Goal: Information Seeking & Learning: Find specific fact

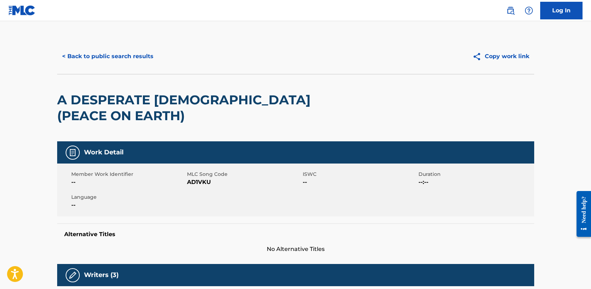
click at [124, 55] on button "< Back to public search results" at bounding box center [107, 57] width 101 height 18
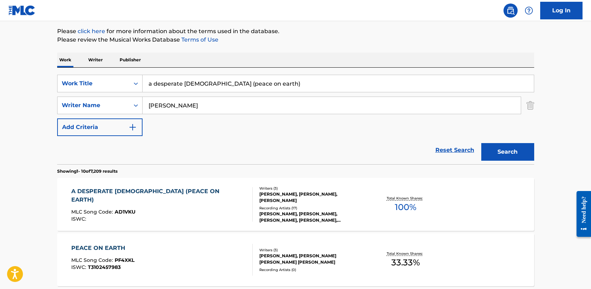
click at [312, 80] on input "a desperate [DEMOGRAPHIC_DATA] (peace on earth)" at bounding box center [338, 83] width 391 height 17
drag, startPoint x: 312, startPoint y: 80, endPoint x: 306, endPoint y: 80, distance: 5.6
click at [308, 80] on input "a desperate [DEMOGRAPHIC_DATA] (peace on earth)" at bounding box center [338, 83] width 391 height 17
type input "w"
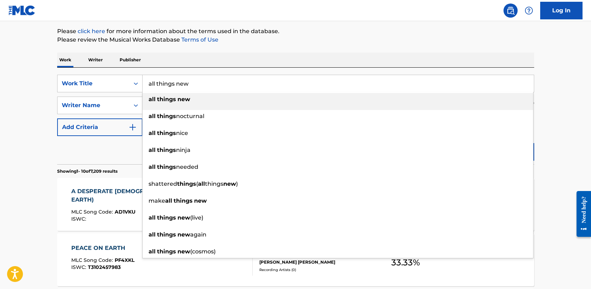
type input "all things new"
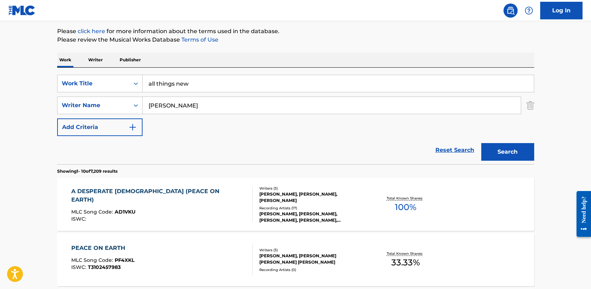
type input "[PERSON_NAME]"
click at [481, 143] on button "Search" at bounding box center [507, 152] width 53 height 18
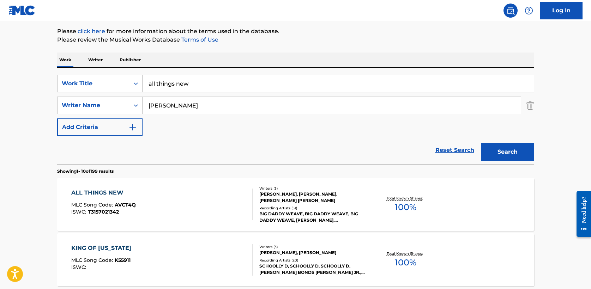
click at [115, 191] on div "ALL THINGS NEW" at bounding box center [103, 193] width 65 height 8
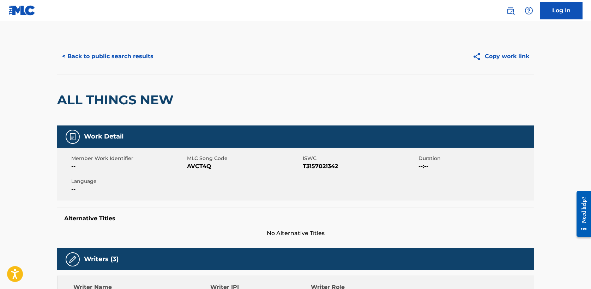
click at [107, 58] on button "< Back to public search results" at bounding box center [107, 57] width 101 height 18
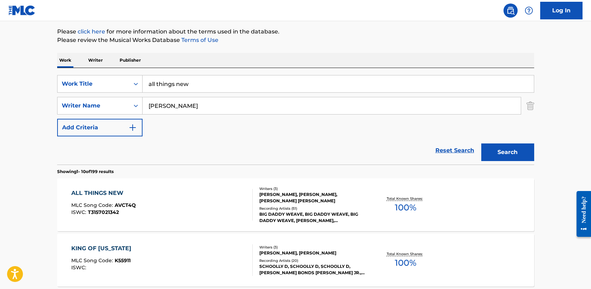
drag, startPoint x: 201, startPoint y: 86, endPoint x: 49, endPoint y: 84, distance: 152.4
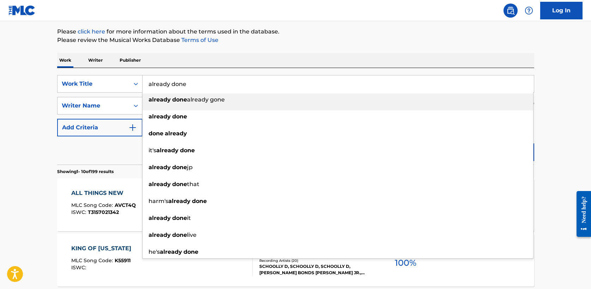
type input "already done"
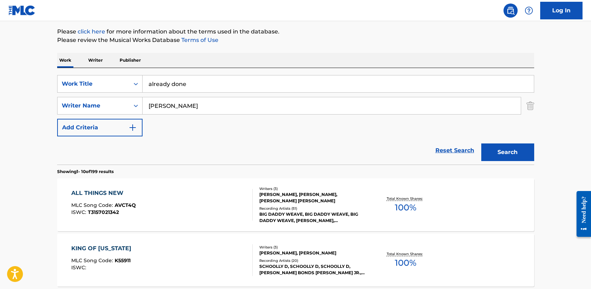
type input "[PERSON_NAME]"
click at [481, 144] on button "Search" at bounding box center [507, 153] width 53 height 18
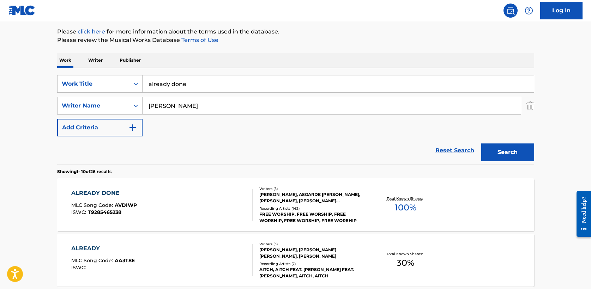
click at [109, 192] on div "ALREADY DONE" at bounding box center [104, 193] width 66 height 8
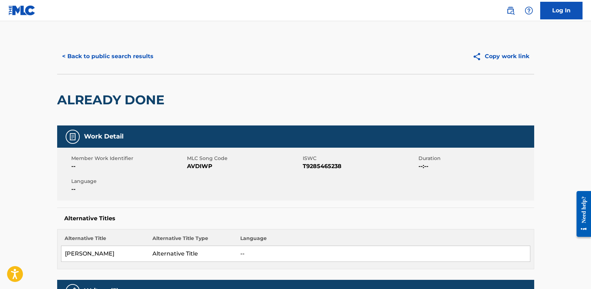
click at [102, 48] on button "< Back to public search results" at bounding box center [107, 57] width 101 height 18
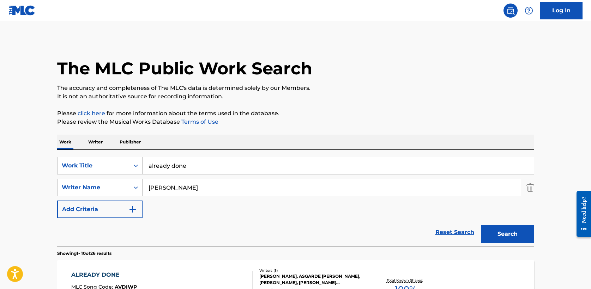
scroll to position [82, 0]
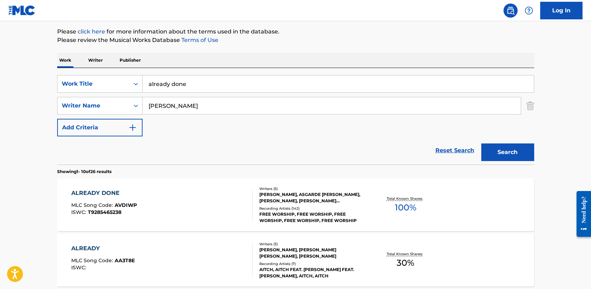
drag, startPoint x: 200, startPoint y: 88, endPoint x: -10, endPoint y: 83, distance: 210.3
click at [0, 83] on html "Accessibility Screen-Reader Guide, Feedback, and Issue Reporting | New window L…" at bounding box center [295, 62] width 591 height 289
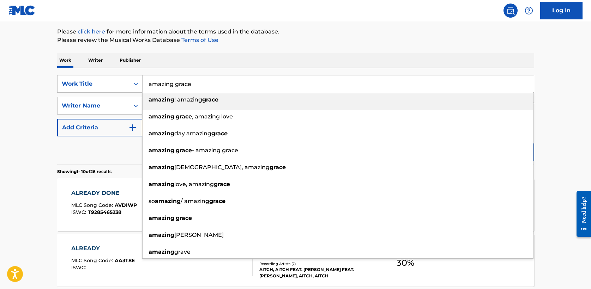
type input "amazing grace"
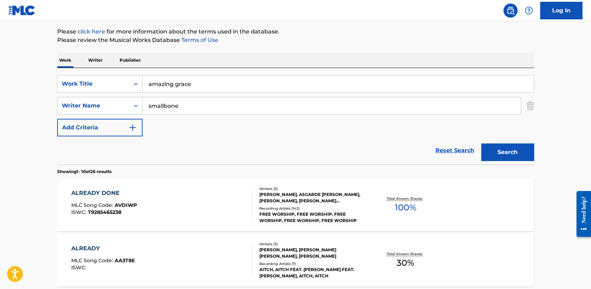
type input "smallbone"
click at [481, 144] on button "Search" at bounding box center [507, 153] width 53 height 18
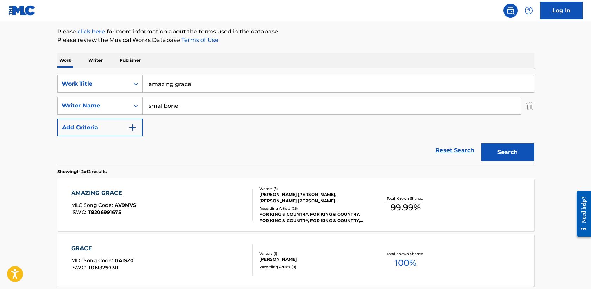
click at [97, 194] on div "AMAZING GRACE" at bounding box center [103, 193] width 65 height 8
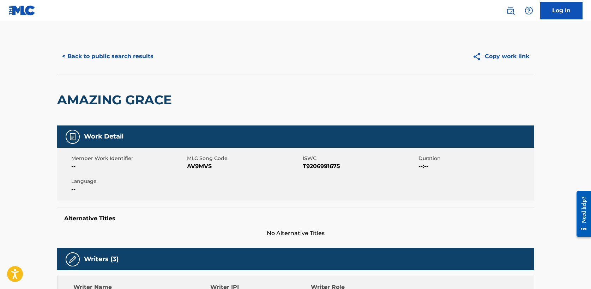
click at [92, 59] on button "< Back to public search results" at bounding box center [107, 57] width 101 height 18
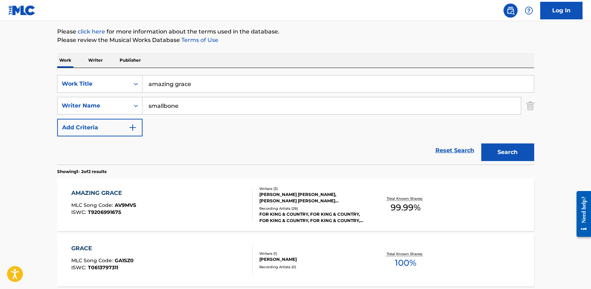
drag, startPoint x: 182, startPoint y: 85, endPoint x: 42, endPoint y: 82, distance: 140.4
click at [42, 82] on main "The MLC Public Work Search The accuracy and completeness of The MLC's data is d…" at bounding box center [295, 131] width 591 height 384
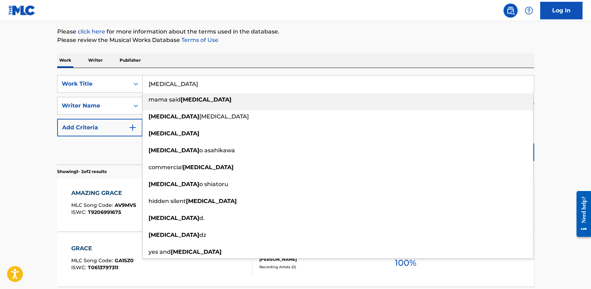
type input "[MEDICAL_DATA]"
click at [174, 56] on div "Work Writer Publisher" at bounding box center [295, 60] width 477 height 15
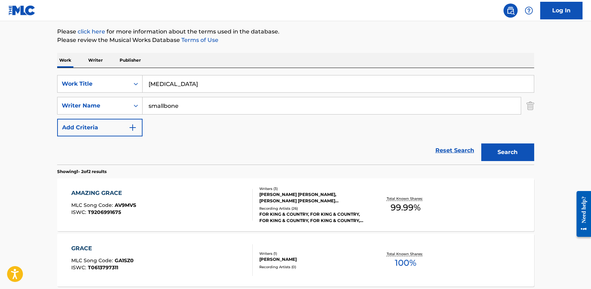
click at [509, 150] on button "Search" at bounding box center [507, 153] width 53 height 18
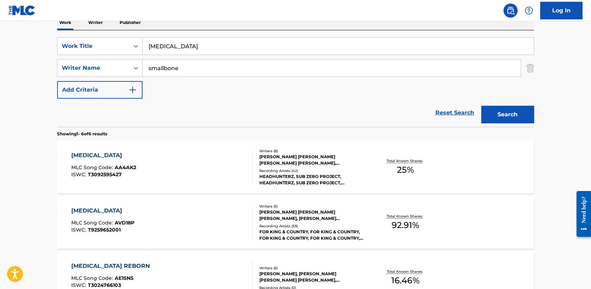
scroll to position [125, 0]
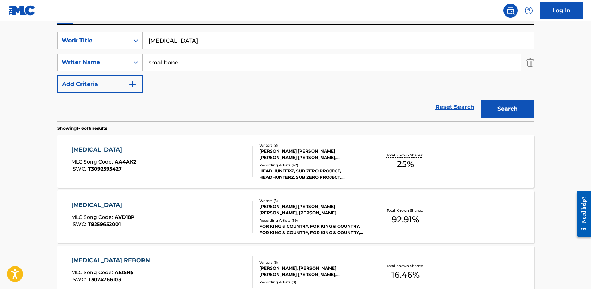
click at [80, 146] on div "[MEDICAL_DATA]" at bounding box center [103, 150] width 65 height 8
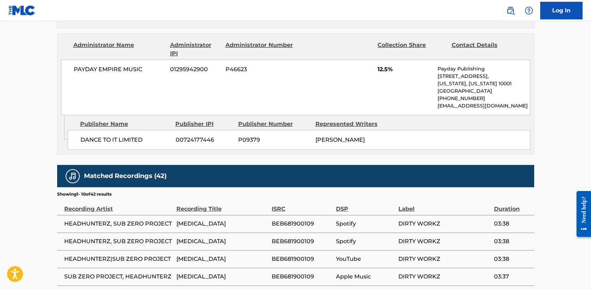
scroll to position [125, 0]
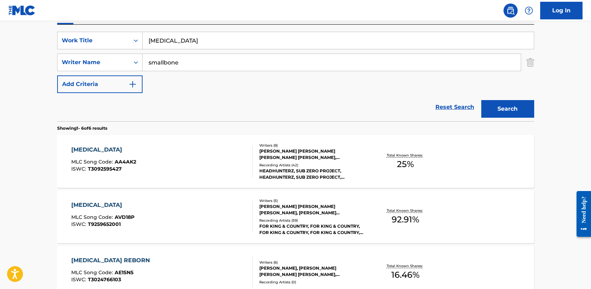
click at [81, 204] on div "[MEDICAL_DATA]" at bounding box center [102, 205] width 63 height 8
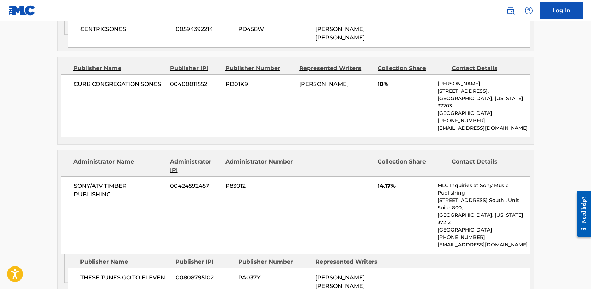
scroll to position [1261, 0]
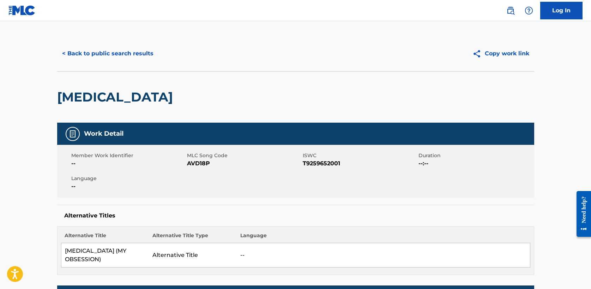
click at [87, 47] on button "< Back to public search results" at bounding box center [107, 54] width 101 height 18
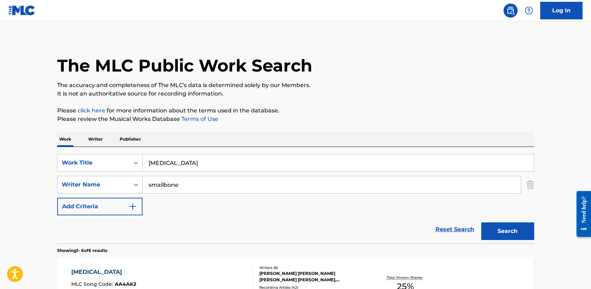
scroll to position [125, 0]
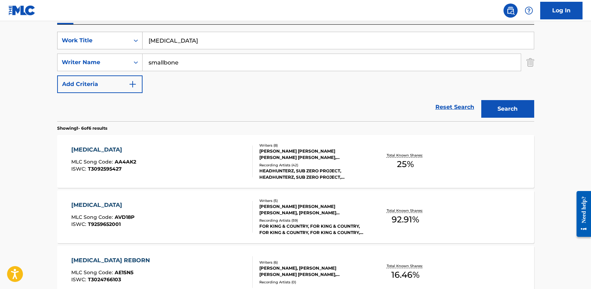
drag, startPoint x: 105, startPoint y: 37, endPoint x: 67, endPoint y: 33, distance: 38.6
click at [67, 33] on div "SearchWithCriteria708bbb0d-87a3-4fd2-865c-1502dc7c5f2f Work Title [MEDICAL_DATA]" at bounding box center [295, 41] width 477 height 18
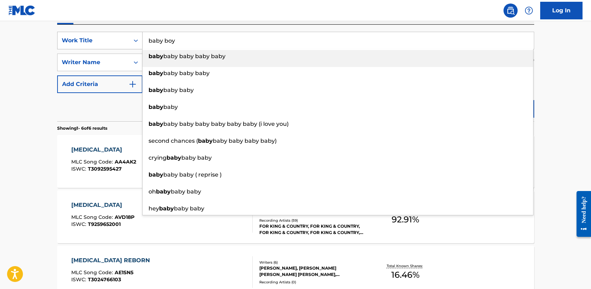
type input "baby boy"
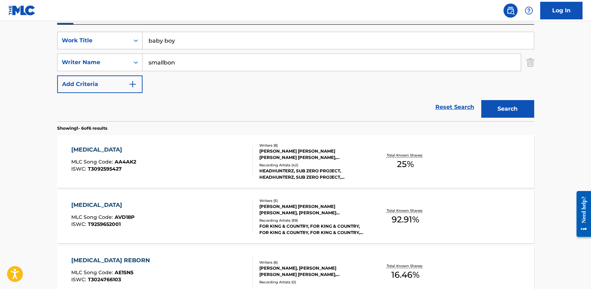
type input "smallbone"
click at [481, 100] on button "Search" at bounding box center [507, 109] width 53 height 18
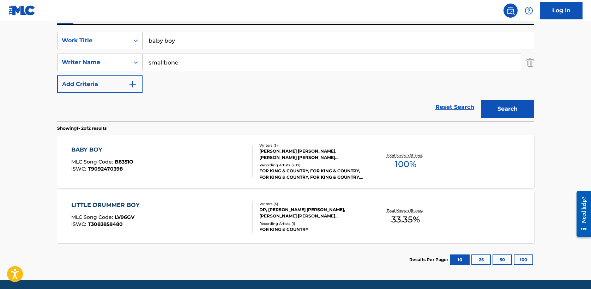
click at [86, 146] on div "BABY BOY" at bounding box center [102, 150] width 62 height 8
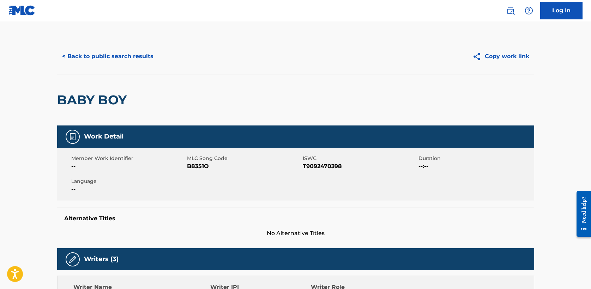
click at [89, 62] on button "< Back to public search results" at bounding box center [107, 57] width 101 height 18
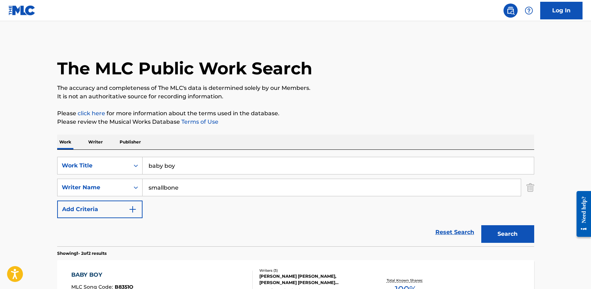
scroll to position [110, 0]
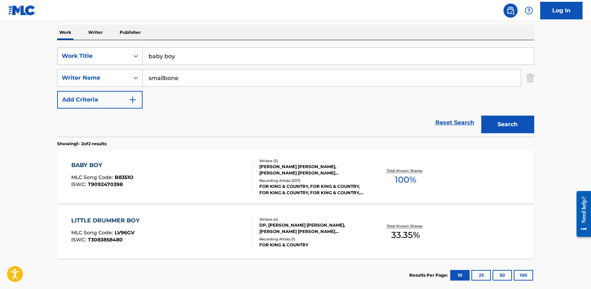
drag, startPoint x: 182, startPoint y: 60, endPoint x: 108, endPoint y: 52, distance: 74.2
click at [108, 52] on div "SearchWithCriteria708bbb0d-87a3-4fd2-865c-1502dc7c5f2f Work Title baby boy" at bounding box center [295, 56] width 477 height 18
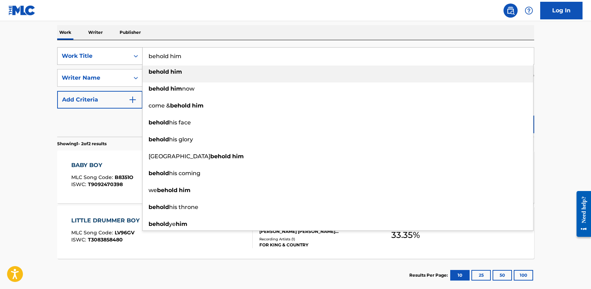
type input "behold him"
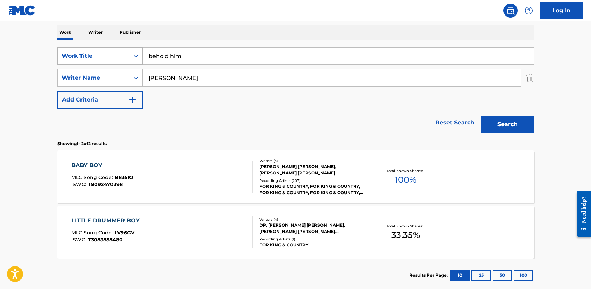
type input "[PERSON_NAME]"
click at [481, 116] on button "Search" at bounding box center [507, 125] width 53 height 18
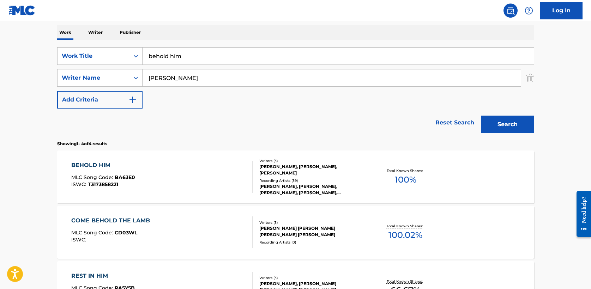
click at [98, 165] on div "BEHOLD HIM" at bounding box center [103, 165] width 64 height 8
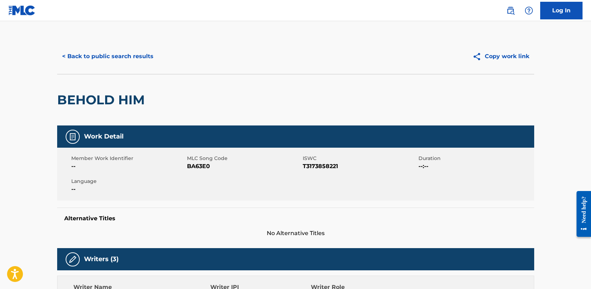
click at [107, 56] on button "< Back to public search results" at bounding box center [107, 57] width 101 height 18
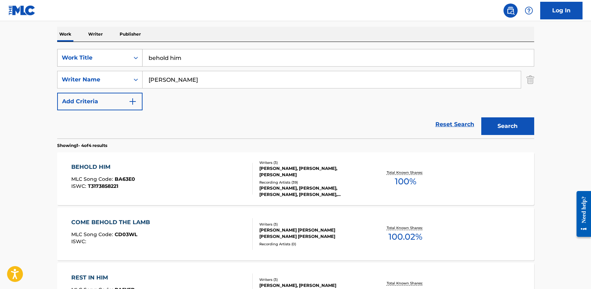
drag, startPoint x: 196, startPoint y: 54, endPoint x: 68, endPoint y: 54, distance: 128.1
click at [68, 54] on div "SearchWithCriteria708bbb0d-87a3-4fd2-865c-1502dc7c5f2f Work Title behold him" at bounding box center [295, 58] width 477 height 18
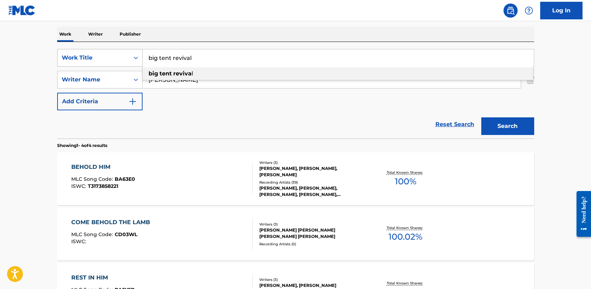
type input "big tent revival"
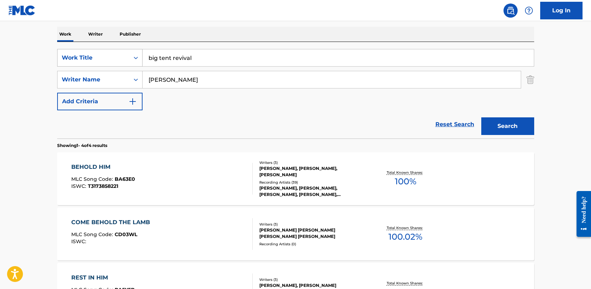
type input "[PERSON_NAME]"
click at [481, 117] on button "Search" at bounding box center [507, 126] width 53 height 18
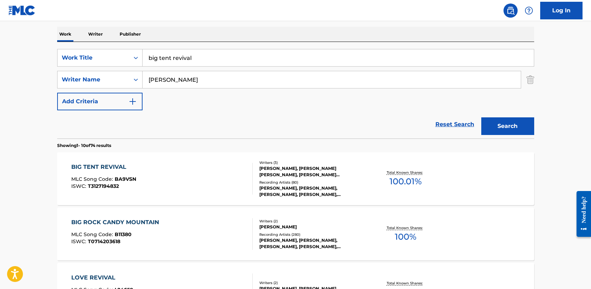
click at [116, 168] on div "BIG TENT REVIVAL" at bounding box center [103, 167] width 65 height 8
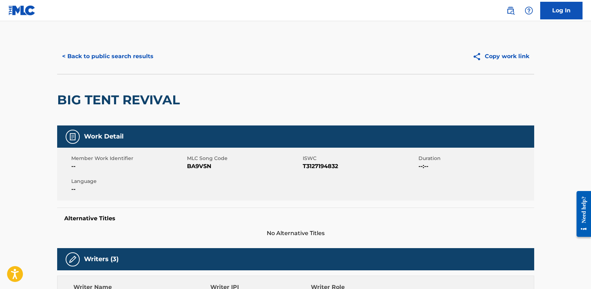
click at [114, 57] on button "< Back to public search results" at bounding box center [107, 57] width 101 height 18
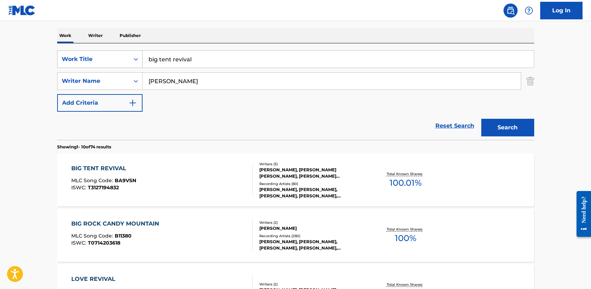
drag, startPoint x: 180, startPoint y: 62, endPoint x: 86, endPoint y: 62, distance: 94.2
click at [86, 62] on div "SearchWithCriteria708bbb0d-87a3-4fd2-865c-1502dc7c5f2f Work Title big tent revi…" at bounding box center [295, 59] width 477 height 18
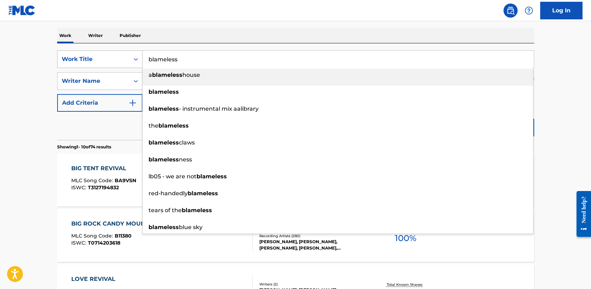
type input "blameless"
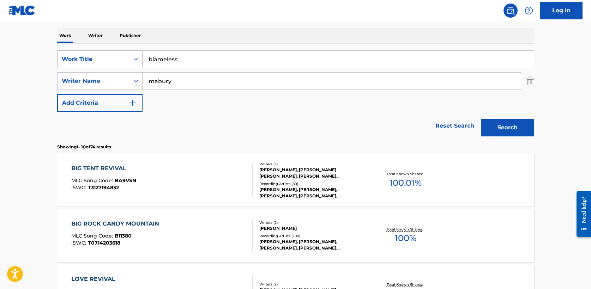
type input "mabury"
click at [481, 119] on button "Search" at bounding box center [507, 128] width 53 height 18
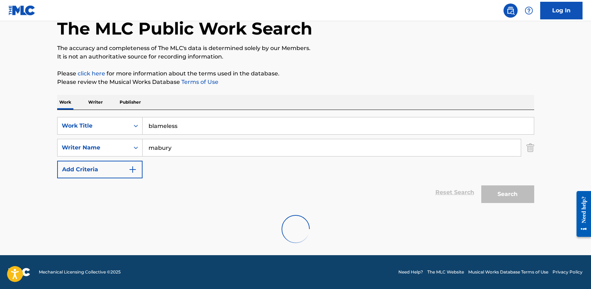
scroll to position [95, 0]
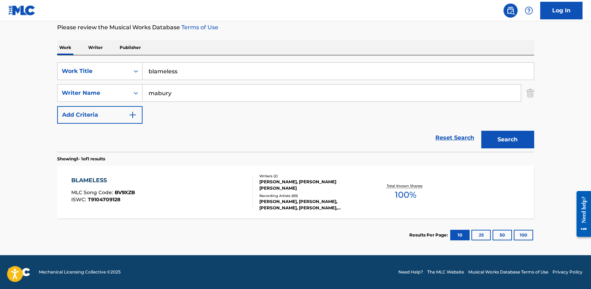
click at [96, 182] on div "BLAMELESS" at bounding box center [103, 180] width 64 height 8
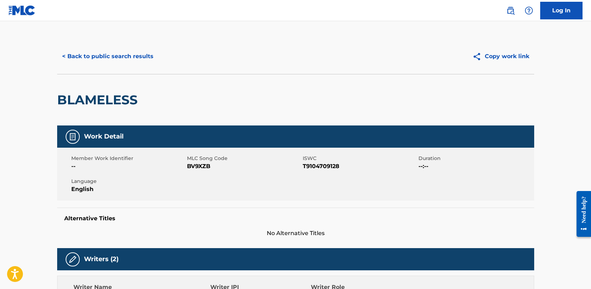
click at [91, 58] on button "< Back to public search results" at bounding box center [107, 57] width 101 height 18
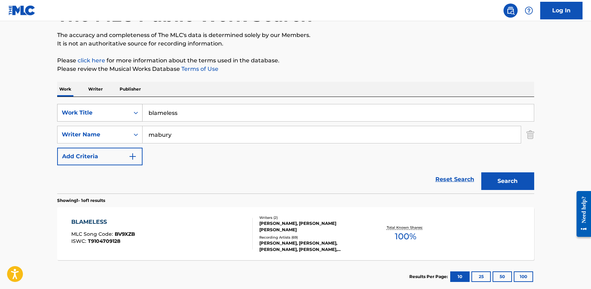
drag, startPoint x: 183, startPoint y: 111, endPoint x: 62, endPoint y: 111, distance: 121.4
click at [62, 111] on div "SearchWithCriteria708bbb0d-87a3-4fd2-865c-1502dc7c5f2f Work Title blameless" at bounding box center [295, 113] width 477 height 18
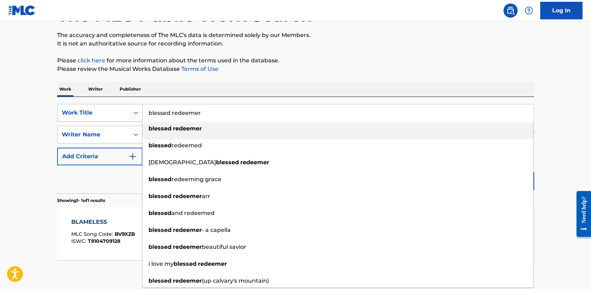
type input "blessed redeemer"
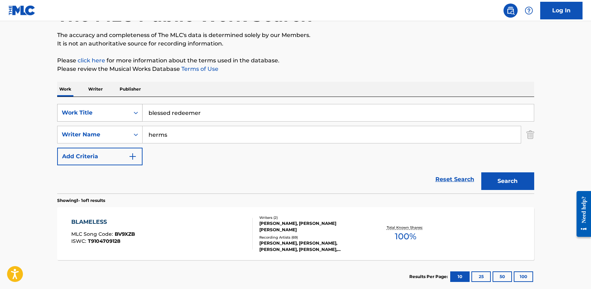
type input "herms"
click at [481, 173] on button "Search" at bounding box center [507, 182] width 53 height 18
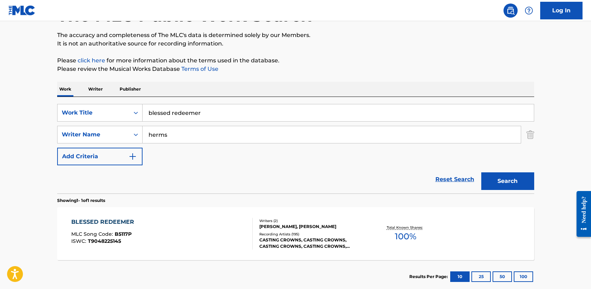
click at [95, 224] on div "BLESSED REDEEMER" at bounding box center [104, 222] width 66 height 8
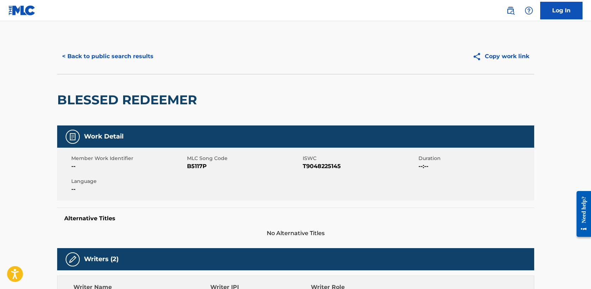
click at [109, 55] on button "< Back to public search results" at bounding box center [107, 57] width 101 height 18
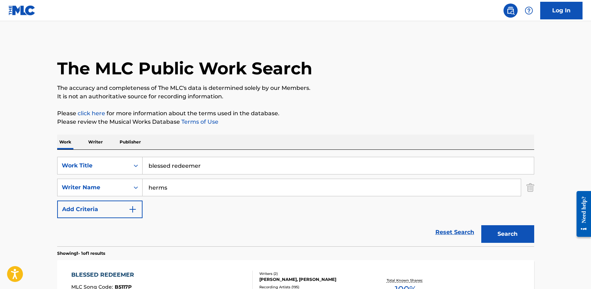
scroll to position [53, 0]
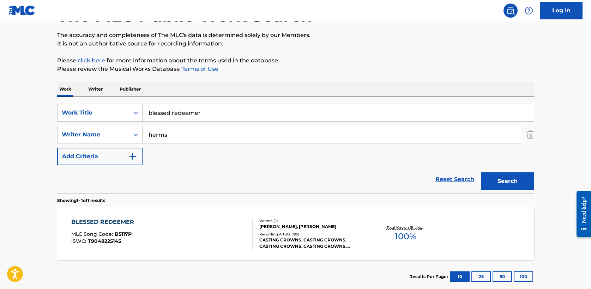
drag, startPoint x: 174, startPoint y: 114, endPoint x: 54, endPoint y: 114, distance: 120.3
click at [54, 114] on div "The MLC Public Work Search The accuracy and completeness of The MLC's data is d…" at bounding box center [296, 140] width 494 height 308
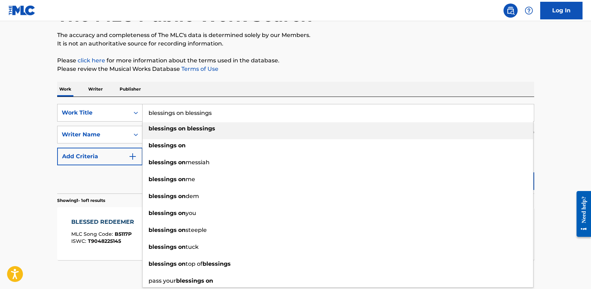
type input "blessings on blessings"
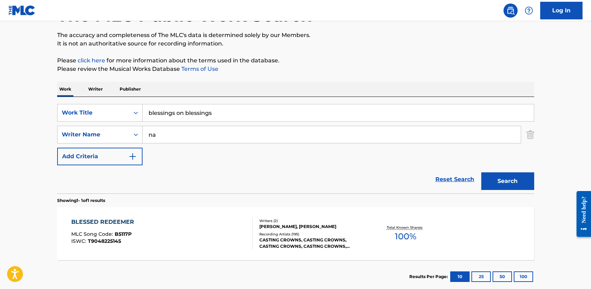
type input "n"
type input "[PERSON_NAME]"
click at [481, 173] on button "Search" at bounding box center [507, 182] width 53 height 18
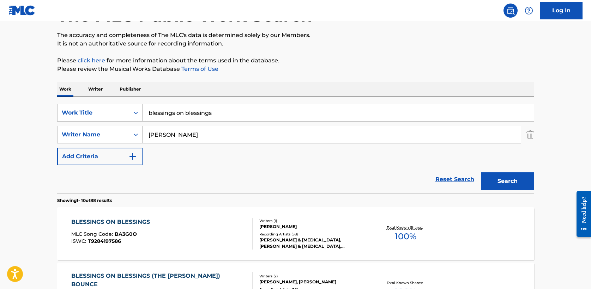
click at [105, 223] on div "BLESSINGS ON BLESSINGS" at bounding box center [112, 222] width 82 height 8
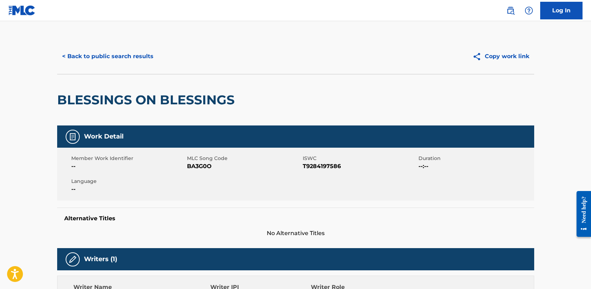
click at [79, 53] on button "< Back to public search results" at bounding box center [107, 57] width 101 height 18
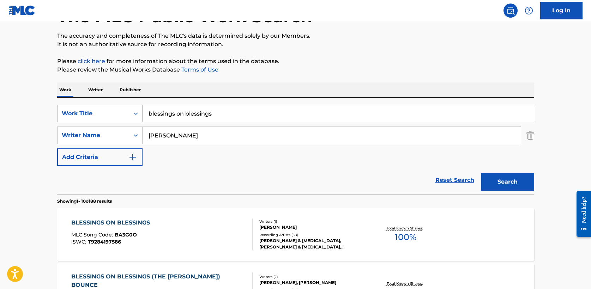
drag, startPoint x: 228, startPoint y: 113, endPoint x: 67, endPoint y: 110, distance: 160.9
click at [67, 110] on div "SearchWithCriteria708bbb0d-87a3-4fd2-865c-1502dc7c5f2f Work Title blessings on …" at bounding box center [295, 114] width 477 height 18
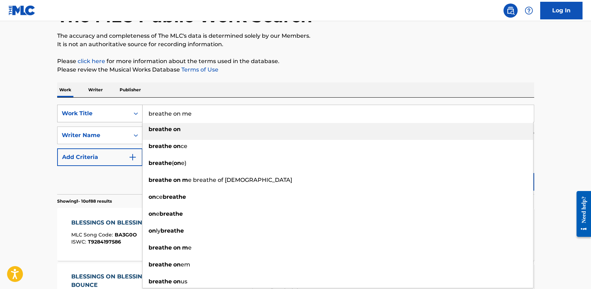
type input "breathe on me"
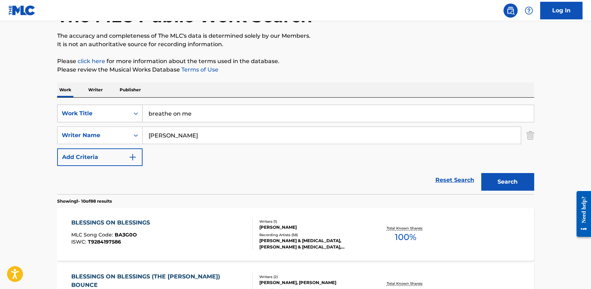
type input "[PERSON_NAME]"
click at [481, 173] on button "Search" at bounding box center [507, 182] width 53 height 18
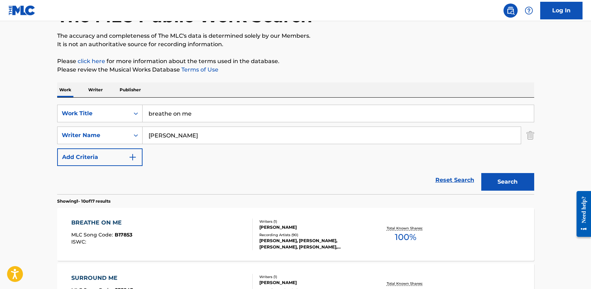
click at [108, 223] on div "BREATHE ON ME" at bounding box center [101, 223] width 61 height 8
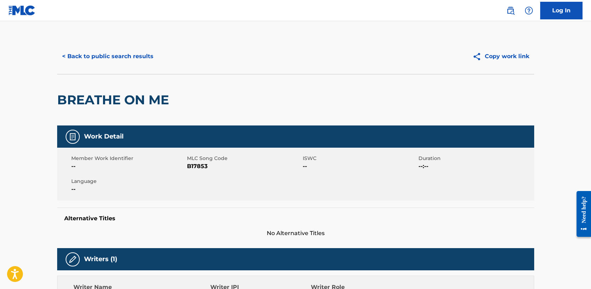
click at [111, 61] on button "< Back to public search results" at bounding box center [107, 57] width 101 height 18
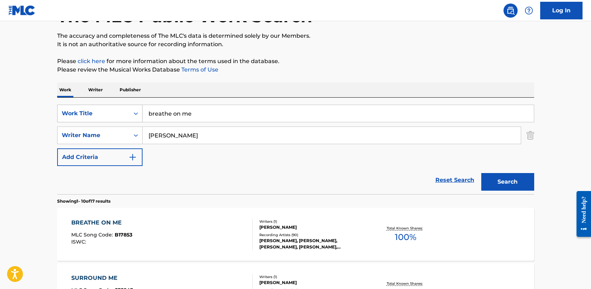
drag, startPoint x: 170, startPoint y: 113, endPoint x: 71, endPoint y: 113, distance: 99.8
click at [71, 113] on div "SearchWithCriteria708bbb0d-87a3-4fd2-865c-1502dc7c5f2f Work Title breathe on me" at bounding box center [295, 114] width 477 height 18
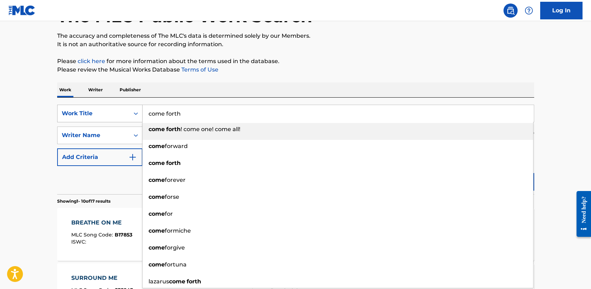
type input "come forth"
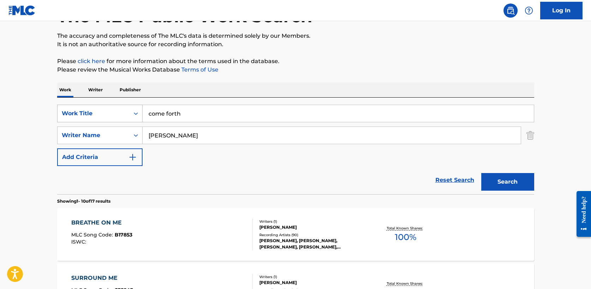
type input "[PERSON_NAME]"
click at [481, 173] on button "Search" at bounding box center [507, 182] width 53 height 18
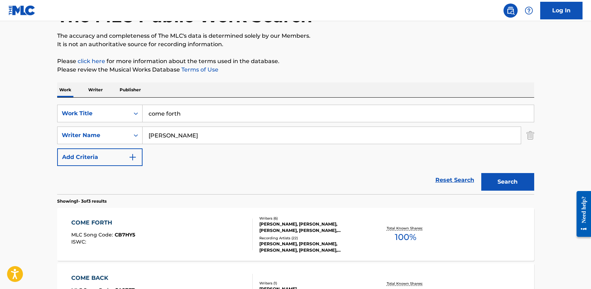
click at [94, 223] on div "COME FORTH" at bounding box center [103, 223] width 64 height 8
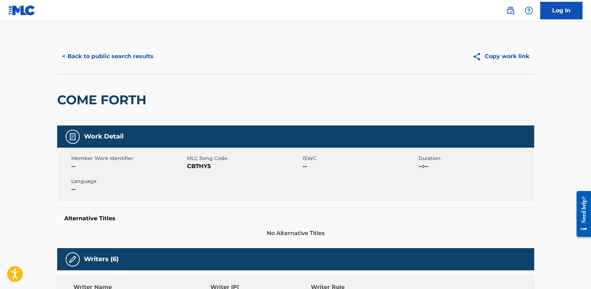
click at [109, 54] on button "< Back to public search results" at bounding box center [107, 57] width 101 height 18
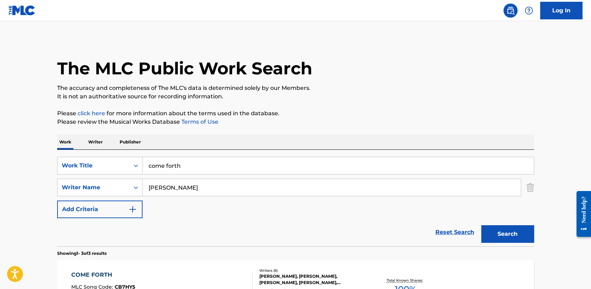
scroll to position [52, 0]
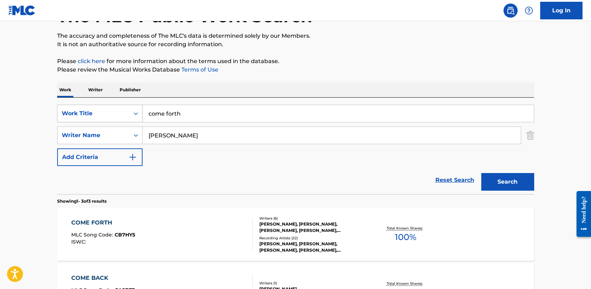
drag, startPoint x: 142, startPoint y: 114, endPoint x: 71, endPoint y: 113, distance: 70.6
click at [71, 113] on div "SearchWithCriteria708bbb0d-87a3-4fd2-865c-1502dc7c5f2f Work Title come forth" at bounding box center [295, 114] width 477 height 18
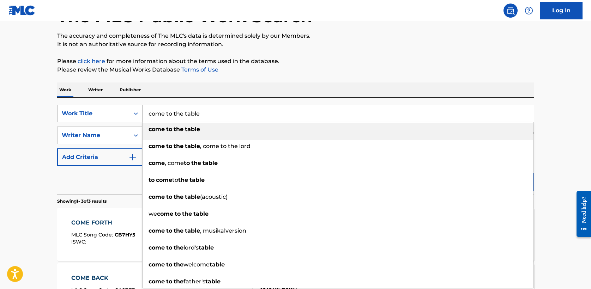
type input "come to the table"
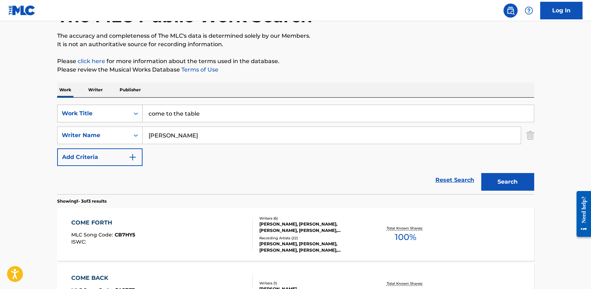
type input "[PERSON_NAME]"
click at [481, 173] on button "Search" at bounding box center [507, 182] width 53 height 18
click at [101, 221] on div "COME TO THE TABLE" at bounding box center [104, 223] width 67 height 8
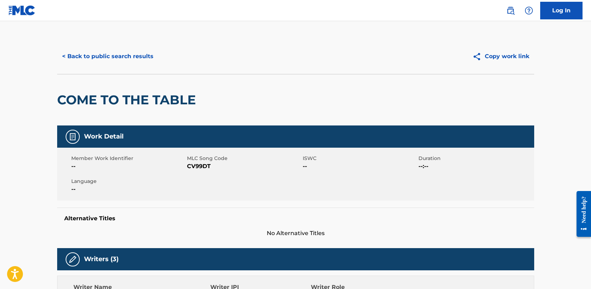
click at [92, 57] on button "< Back to public search results" at bounding box center [107, 57] width 101 height 18
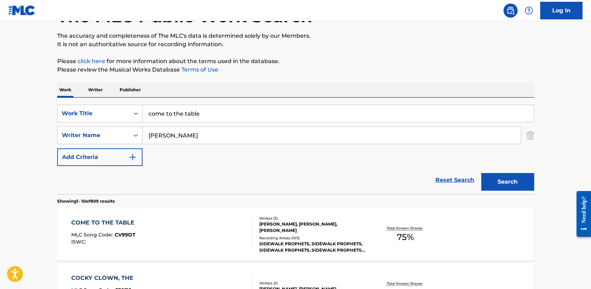
drag, startPoint x: 211, startPoint y: 116, endPoint x: 47, endPoint y: 116, distance: 164.0
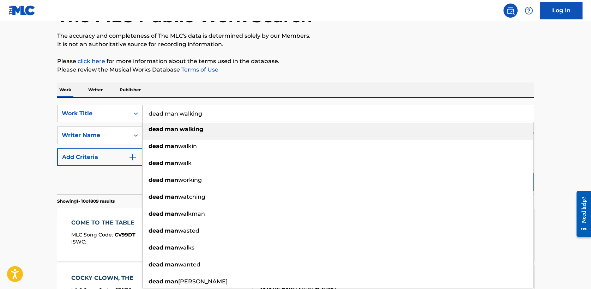
type input "dead man walking"
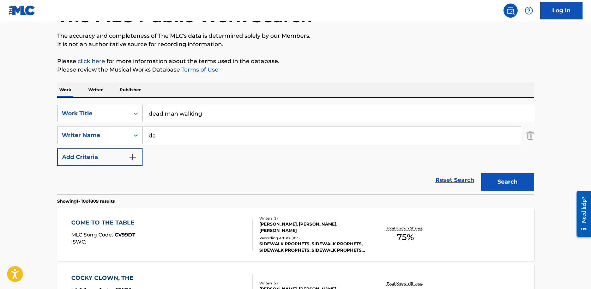
type input "d"
type input "[PERSON_NAME]"
click at [481, 173] on button "Search" at bounding box center [507, 182] width 53 height 18
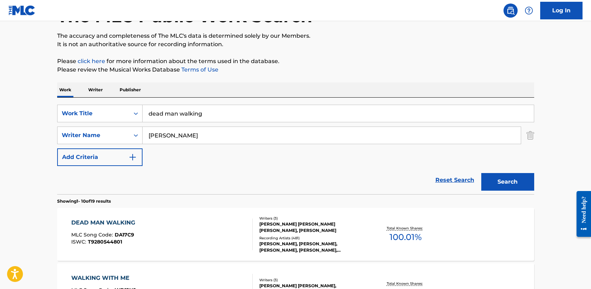
click at [121, 225] on div "DEAD MAN WALKING" at bounding box center [104, 223] width 67 height 8
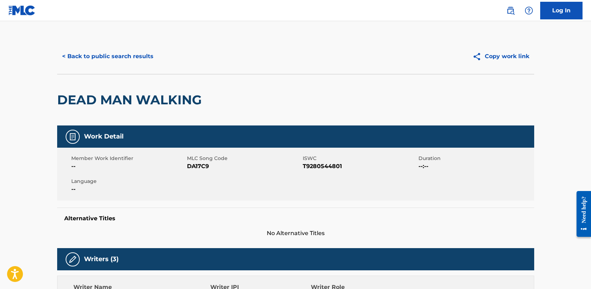
click at [113, 53] on button "< Back to public search results" at bounding box center [107, 57] width 101 height 18
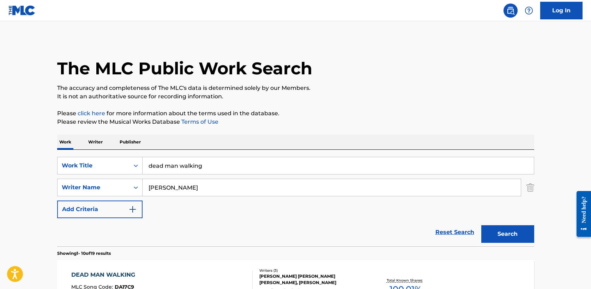
scroll to position [51, 0]
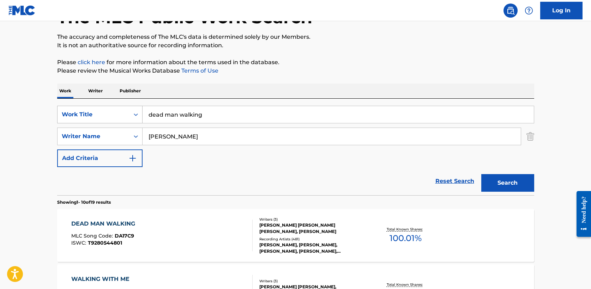
drag, startPoint x: 214, startPoint y: 117, endPoint x: 62, endPoint y: 113, distance: 152.8
click at [62, 113] on div "SearchWithCriteria708bbb0d-87a3-4fd2-865c-1502dc7c5f2f Work Title dead man walk…" at bounding box center [295, 115] width 477 height 18
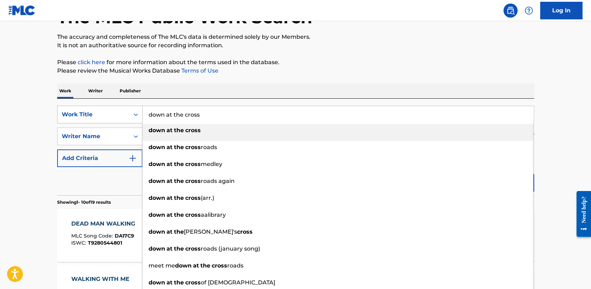
type input "down at the cross"
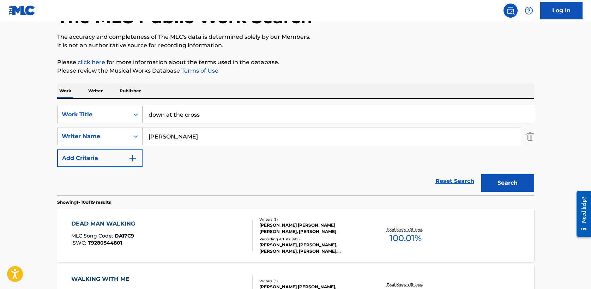
type input "[PERSON_NAME]"
click at [481, 174] on button "Search" at bounding box center [507, 183] width 53 height 18
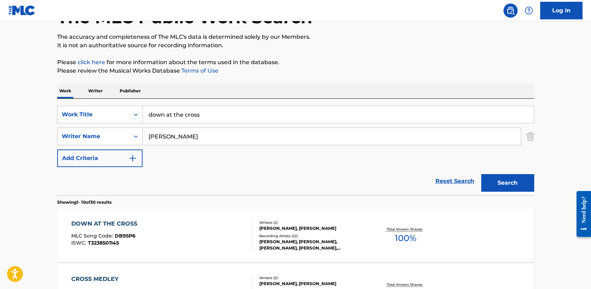
click at [105, 224] on div "DOWN AT THE CROSS" at bounding box center [105, 224] width 69 height 8
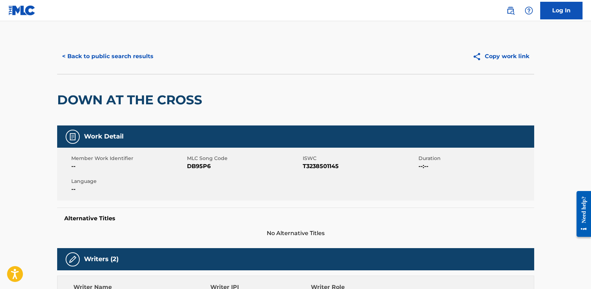
click at [112, 57] on button "< Back to public search results" at bounding box center [107, 57] width 101 height 18
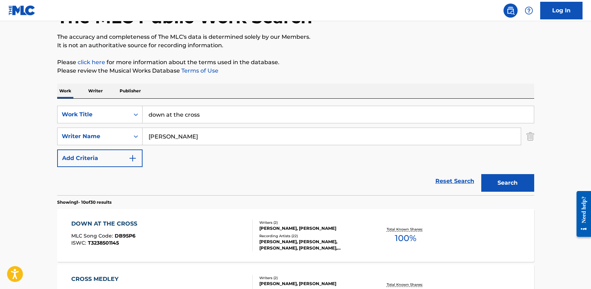
drag, startPoint x: 218, startPoint y: 113, endPoint x: 41, endPoint y: 110, distance: 177.5
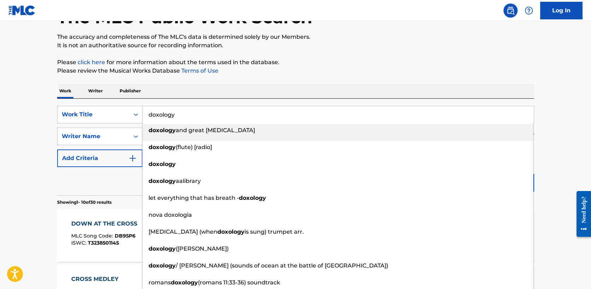
type input "doxology"
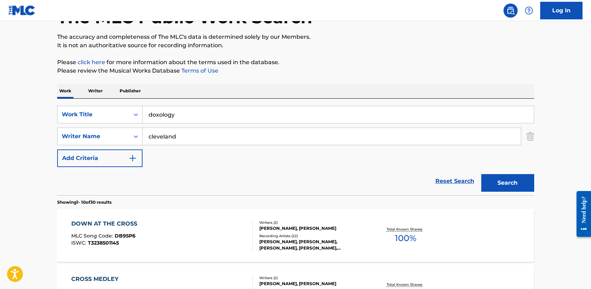
type input "cleveland"
click at [481, 174] on button "Search" at bounding box center [507, 183] width 53 height 18
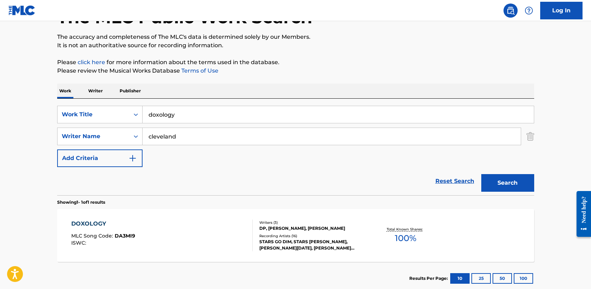
click at [97, 225] on div "DOXOLOGY" at bounding box center [103, 224] width 64 height 8
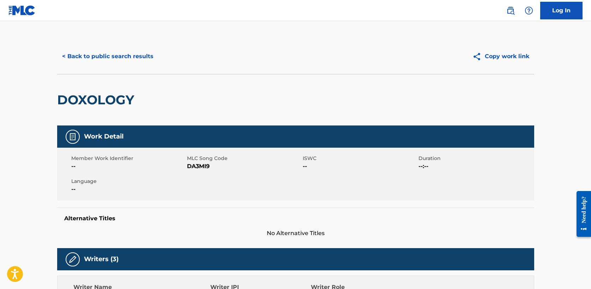
click at [90, 54] on button "< Back to public search results" at bounding box center [107, 57] width 101 height 18
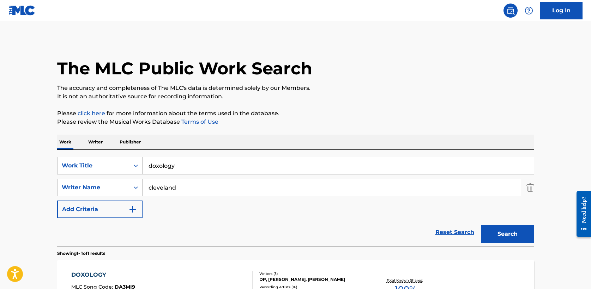
scroll to position [50, 0]
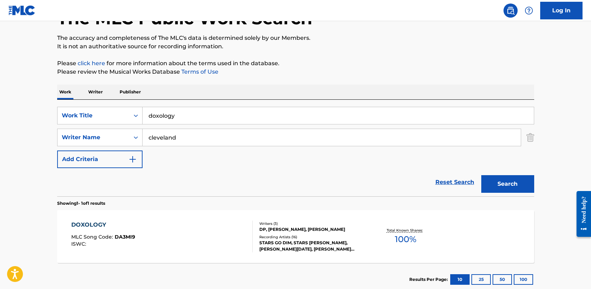
drag, startPoint x: 181, startPoint y: 120, endPoint x: -1, endPoint y: 115, distance: 182.1
click at [0, 115] on html "Accessibility Screen-Reader Guide, Feedback, and Issue Reporting | New window L…" at bounding box center [295, 94] width 591 height 289
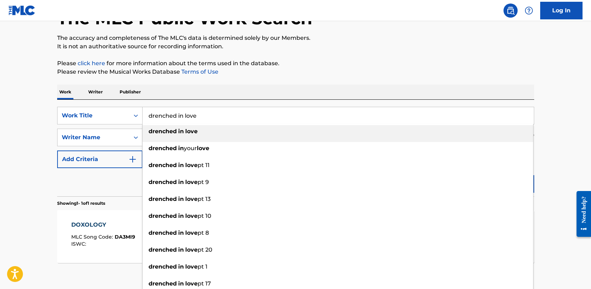
type input "drenched in love"
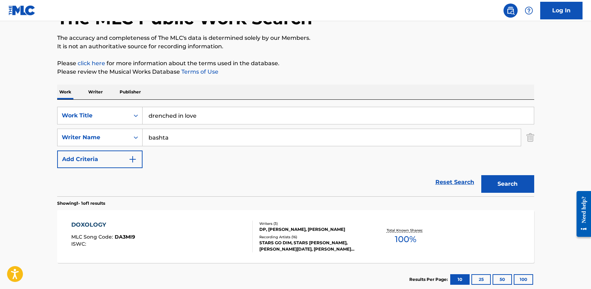
type input "bashta"
click at [481, 175] on button "Search" at bounding box center [507, 184] width 53 height 18
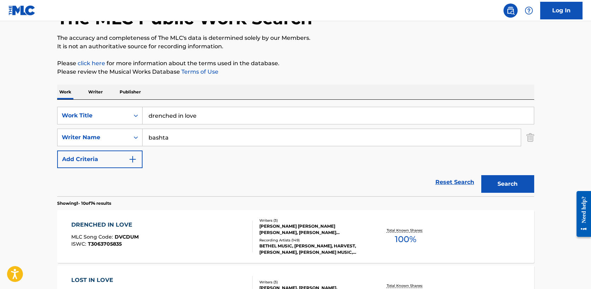
click at [125, 226] on div "DRENCHED IN LOVE" at bounding box center [104, 225] width 67 height 8
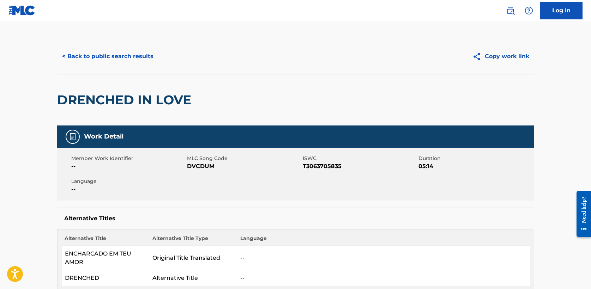
click at [116, 53] on button "< Back to public search results" at bounding box center [107, 57] width 101 height 18
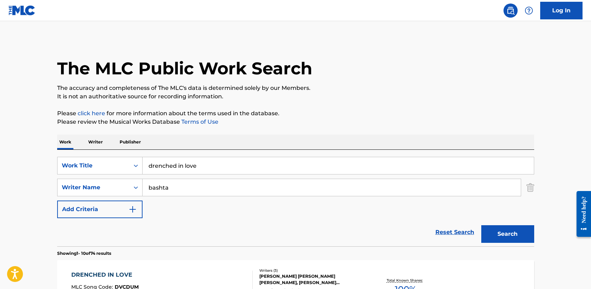
scroll to position [50, 0]
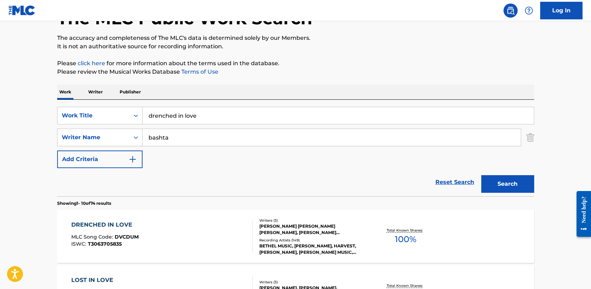
drag, startPoint x: 208, startPoint y: 115, endPoint x: 1, endPoint y: 115, distance: 207.8
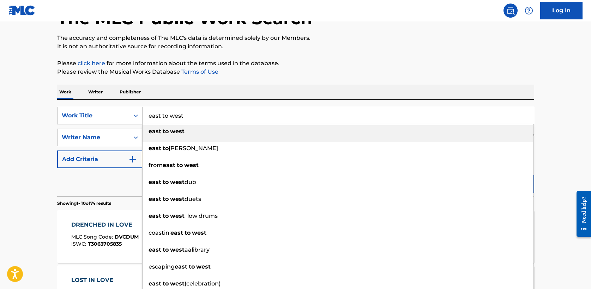
type input "east to west"
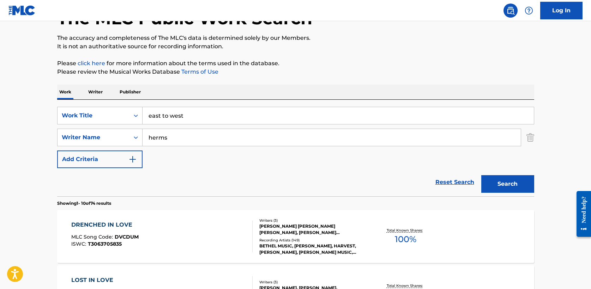
type input "herms"
click at [481, 175] on button "Search" at bounding box center [507, 184] width 53 height 18
click at [106, 225] on div "EAST TO WEST" at bounding box center [102, 225] width 62 height 8
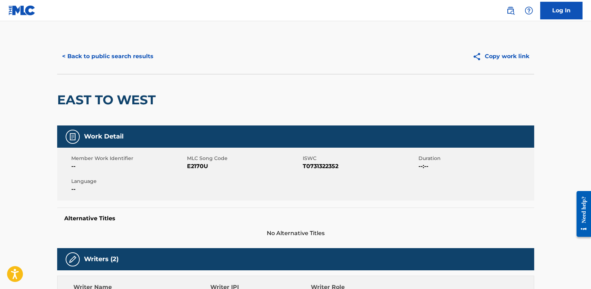
click at [93, 54] on button "< Back to public search results" at bounding box center [107, 57] width 101 height 18
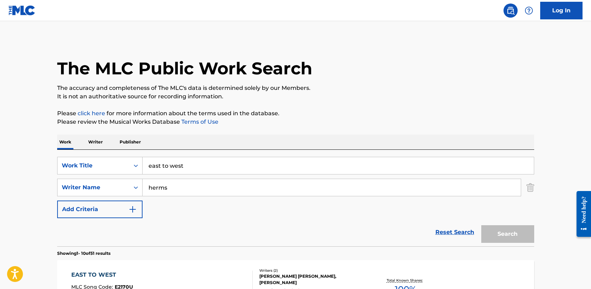
scroll to position [50, 0]
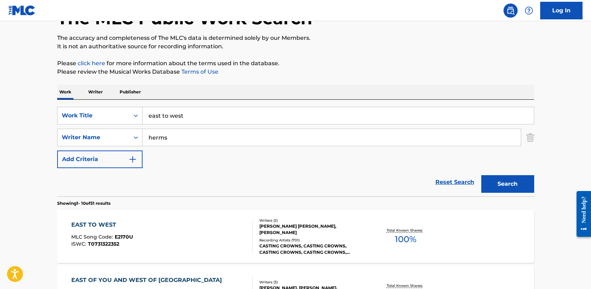
drag, startPoint x: 192, startPoint y: 120, endPoint x: 50, endPoint y: 110, distance: 141.8
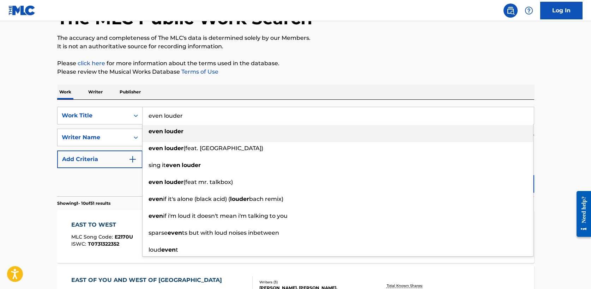
type input "even louder"
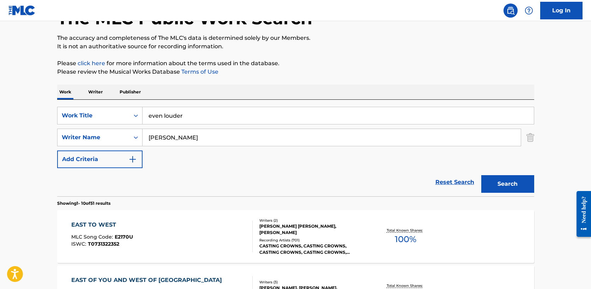
type input "[PERSON_NAME]"
click at [481, 175] on button "Search" at bounding box center [507, 184] width 53 height 18
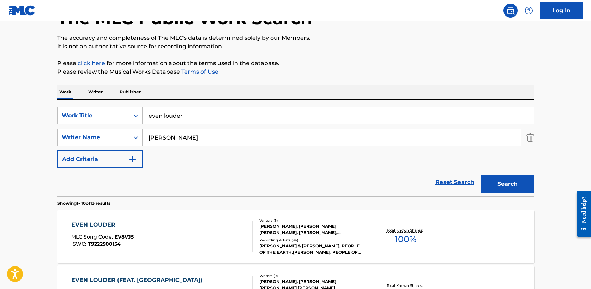
click at [104, 225] on div "EVEN LOUDER" at bounding box center [102, 225] width 62 height 8
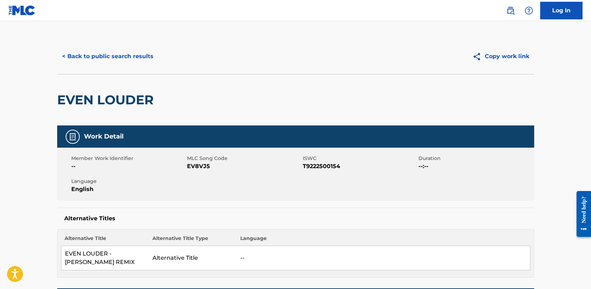
click at [121, 56] on button "< Back to public search results" at bounding box center [107, 57] width 101 height 18
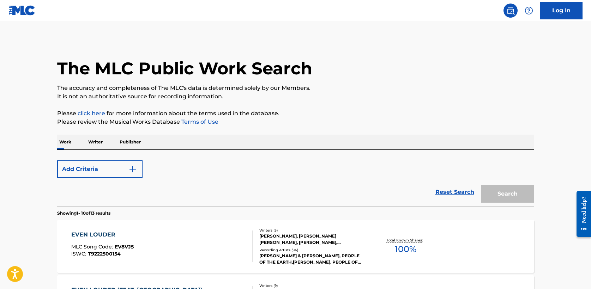
scroll to position [50, 0]
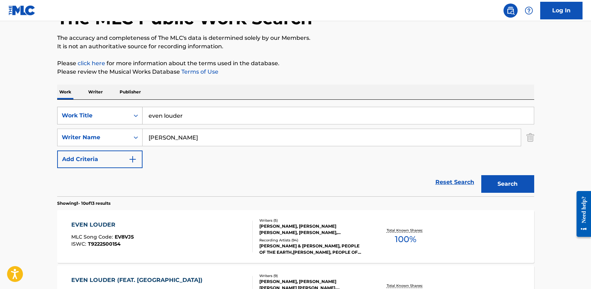
drag, startPoint x: 152, startPoint y: 115, endPoint x: 99, endPoint y: 115, distance: 53.3
click at [99, 115] on div "SearchWithCriteria708bbb0d-87a3-4fd2-865c-1502dc7c5f2f Work Title even louder" at bounding box center [295, 116] width 477 height 18
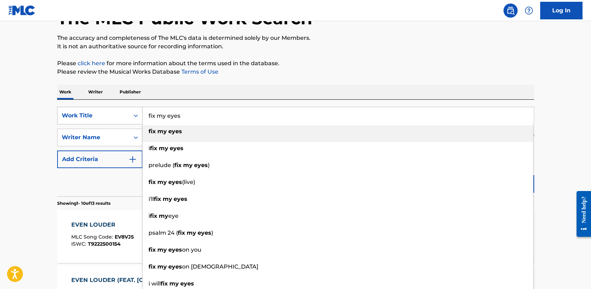
type input "fix my eyes"
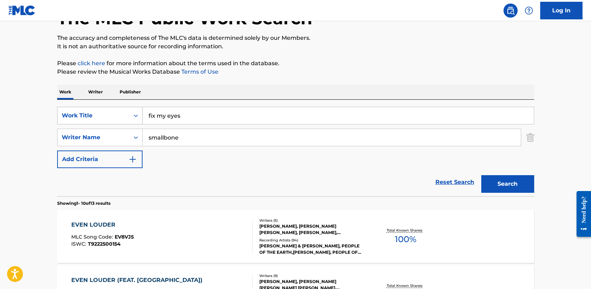
type input "smallbone"
click at [481, 175] on button "Search" at bounding box center [507, 184] width 53 height 18
click at [103, 223] on div "FIX MY EYES" at bounding box center [101, 225] width 61 height 8
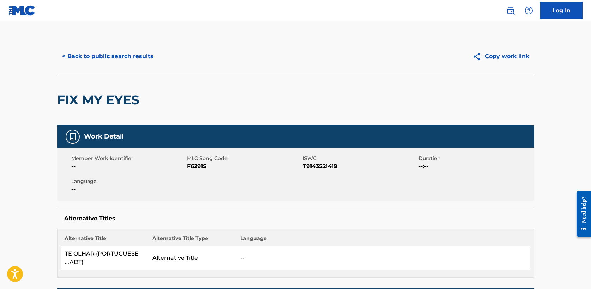
click at [99, 60] on button "< Back to public search results" at bounding box center [107, 57] width 101 height 18
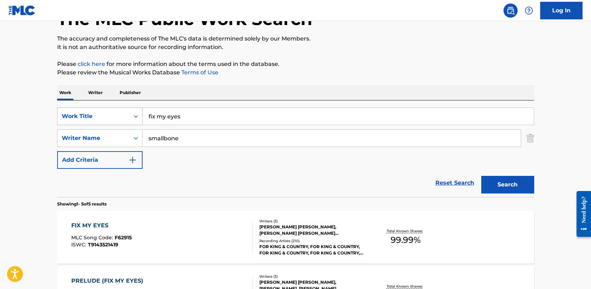
drag, startPoint x: 188, startPoint y: 118, endPoint x: 74, endPoint y: 117, distance: 113.6
click at [74, 117] on div "SearchWithCriteria708bbb0d-87a3-4fd2-865c-1502dc7c5f2f Work Title fix my eyes" at bounding box center [295, 117] width 477 height 18
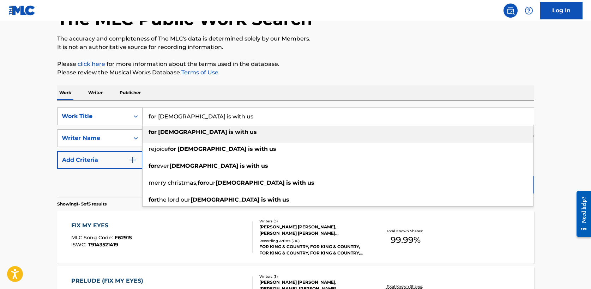
type input "for [DEMOGRAPHIC_DATA] is with us"
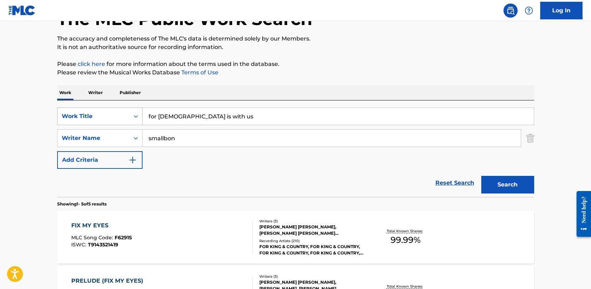
type input "smallbone"
click at [481, 176] on button "Search" at bounding box center [507, 185] width 53 height 18
click at [122, 223] on div "FOR [DEMOGRAPHIC_DATA] IS WITH US" at bounding box center [132, 226] width 122 height 8
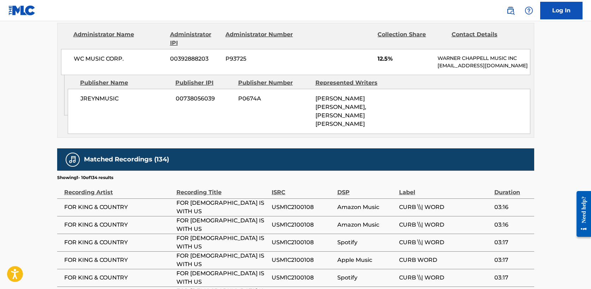
scroll to position [1471, 0]
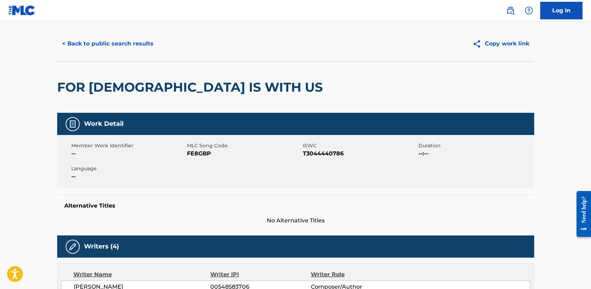
click at [113, 41] on button "< Back to public search results" at bounding box center [107, 44] width 101 height 18
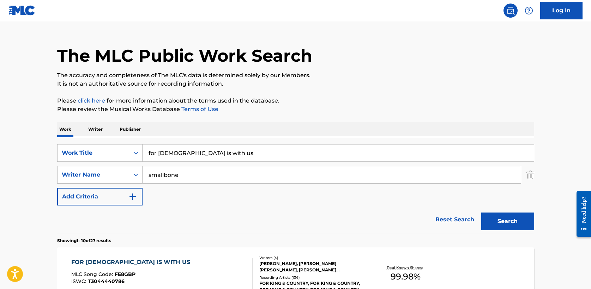
scroll to position [49, 0]
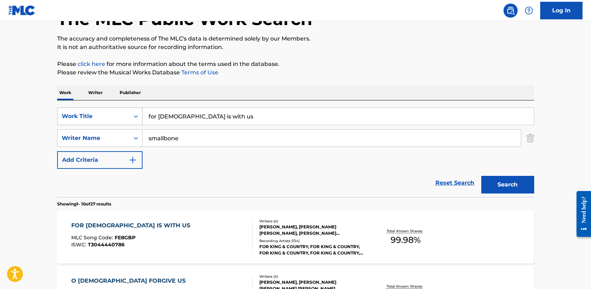
drag, startPoint x: 217, startPoint y: 122, endPoint x: 118, endPoint y: 108, distance: 99.7
click at [118, 108] on div "SearchWithCriteria708bbb0d-87a3-4fd2-865c-1502dc7c5f2f Work Title for god is wi…" at bounding box center [295, 117] width 477 height 18
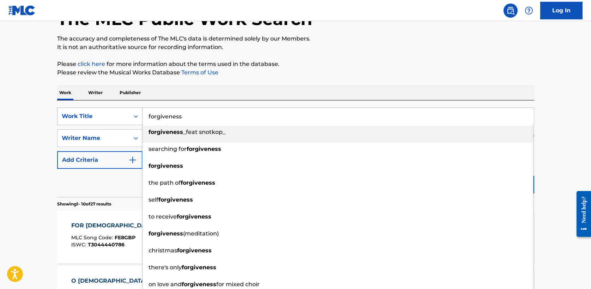
type input "forgiveness"
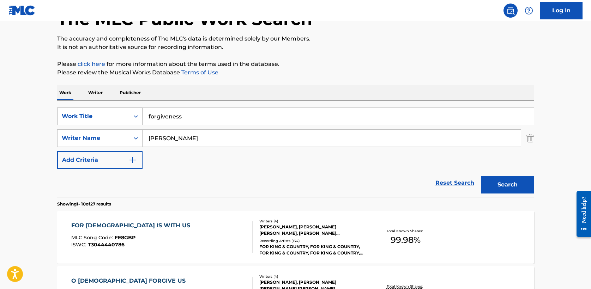
type input "[PERSON_NAME]"
click at [481, 176] on button "Search" at bounding box center [507, 185] width 53 height 18
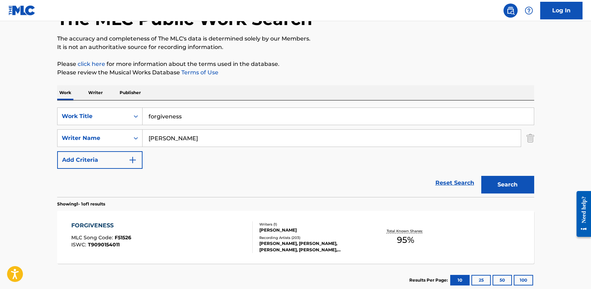
click at [107, 225] on div "FORGIVENESS" at bounding box center [101, 226] width 60 height 8
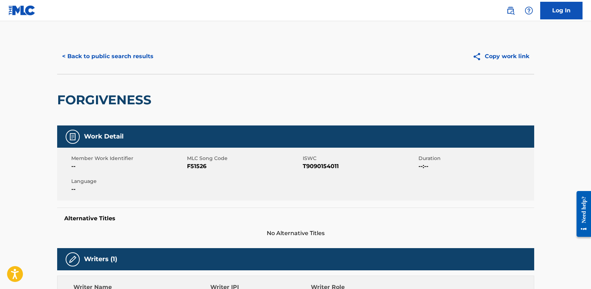
click at [140, 55] on button "< Back to public search results" at bounding box center [107, 57] width 101 height 18
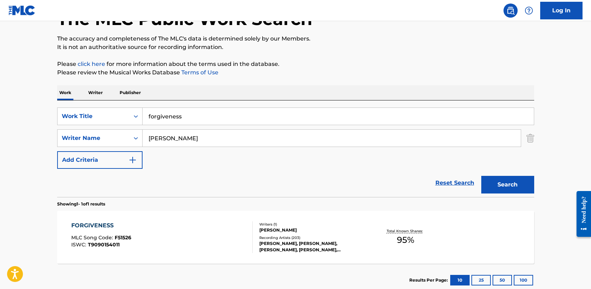
drag, startPoint x: 142, startPoint y: 117, endPoint x: 56, endPoint y: 116, distance: 86.4
click at [56, 116] on div "The MLC Public Work Search The accuracy and completeness of The MLC's data is d…" at bounding box center [296, 143] width 494 height 308
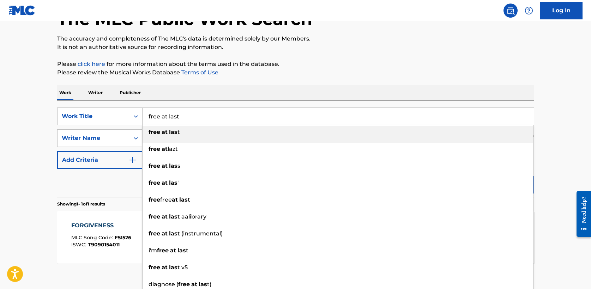
type input "free at last"
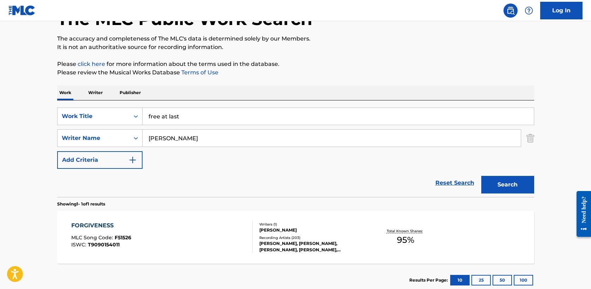
type input "[PERSON_NAME]"
click at [481, 176] on button "Search" at bounding box center [507, 185] width 53 height 18
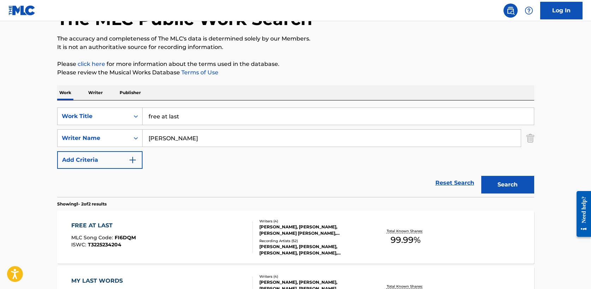
click at [100, 225] on div "FREE AT LAST" at bounding box center [103, 226] width 65 height 8
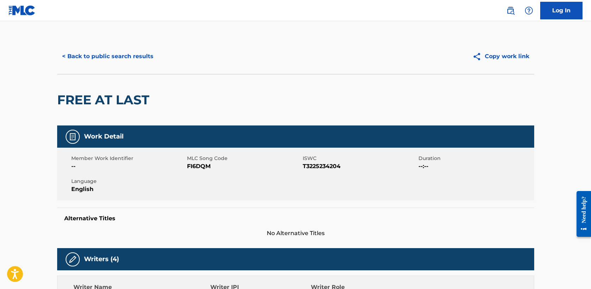
click at [125, 58] on button "< Back to public search results" at bounding box center [107, 57] width 101 height 18
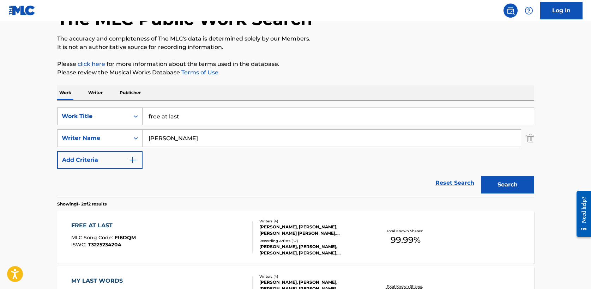
drag, startPoint x: 156, startPoint y: 115, endPoint x: 87, endPoint y: 115, distance: 68.1
click at [87, 115] on div "SearchWithCriteria708bbb0d-87a3-4fd2-865c-1502dc7c5f2f Work Title free at last" at bounding box center [295, 117] width 477 height 18
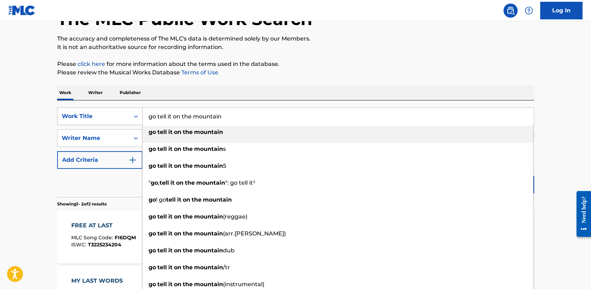
type input "go tell it on the mountain"
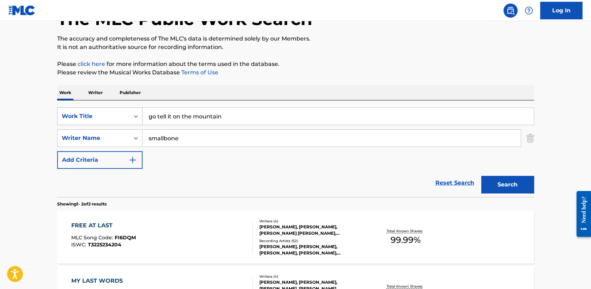
type input "smallbone"
click at [481, 176] on button "Search" at bounding box center [507, 185] width 53 height 18
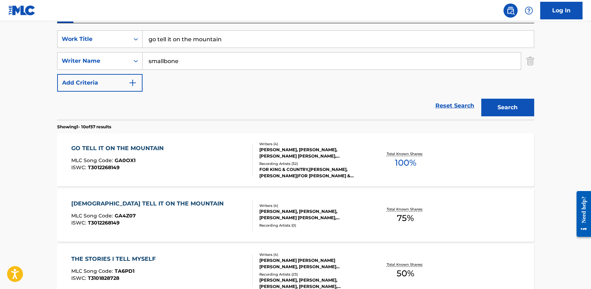
scroll to position [124, 0]
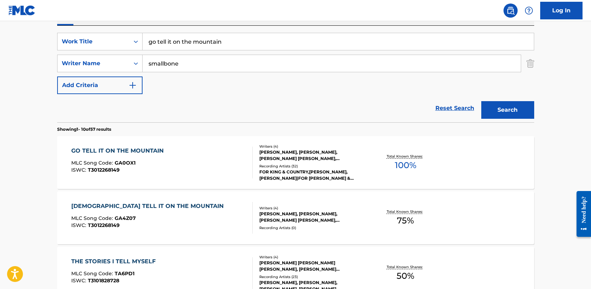
click at [147, 152] on div "GO TELL IT ON THE MOUNTAIN" at bounding box center [119, 151] width 96 height 8
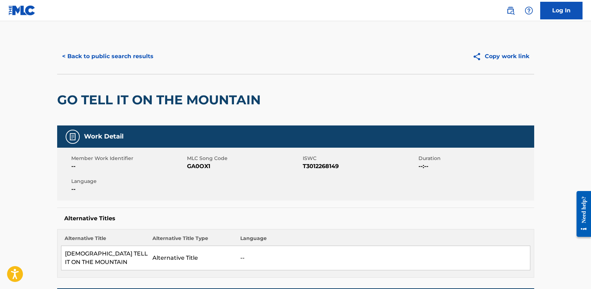
click at [114, 58] on button "< Back to public search results" at bounding box center [107, 57] width 101 height 18
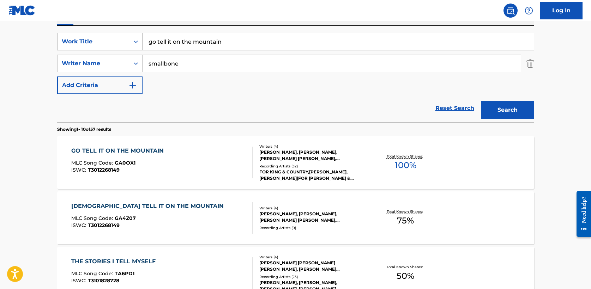
drag, startPoint x: 231, startPoint y: 42, endPoint x: 121, endPoint y: 41, distance: 110.1
click at [121, 41] on div "SearchWithCriteria708bbb0d-87a3-4fd2-865c-1502dc7c5f2f Work Title go tell it on…" at bounding box center [295, 42] width 477 height 18
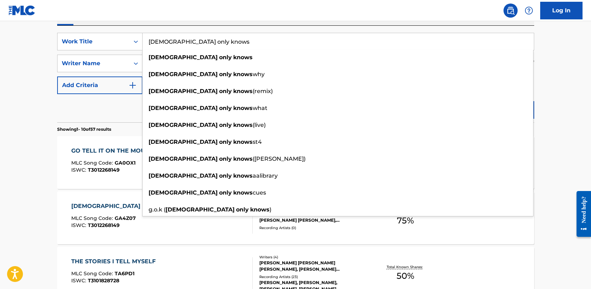
type input "[DEMOGRAPHIC_DATA] only knows"
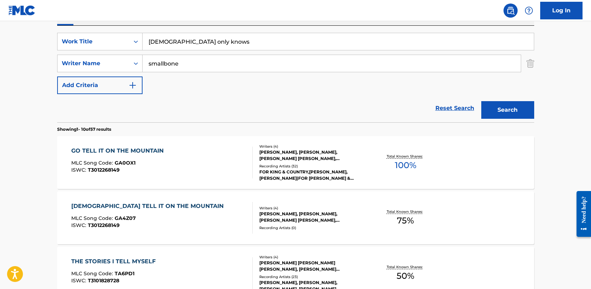
click at [519, 114] on button "Search" at bounding box center [507, 110] width 53 height 18
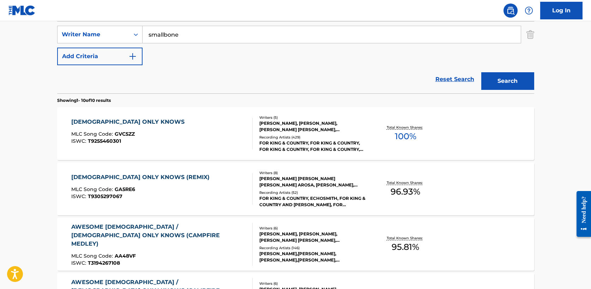
scroll to position [157, 0]
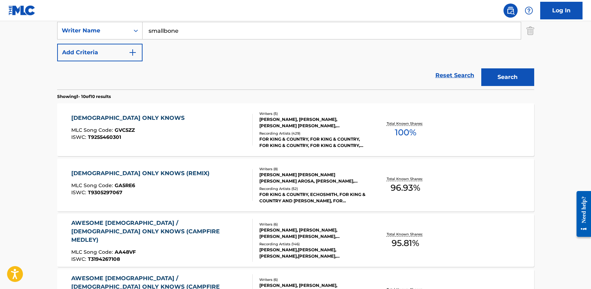
click at [115, 116] on div "[DEMOGRAPHIC_DATA] ONLY KNOWS" at bounding box center [129, 118] width 117 height 8
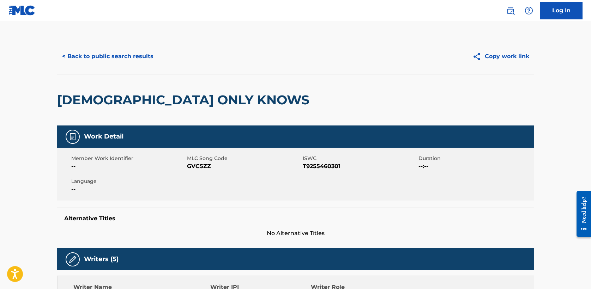
click at [103, 58] on button "< Back to public search results" at bounding box center [107, 57] width 101 height 18
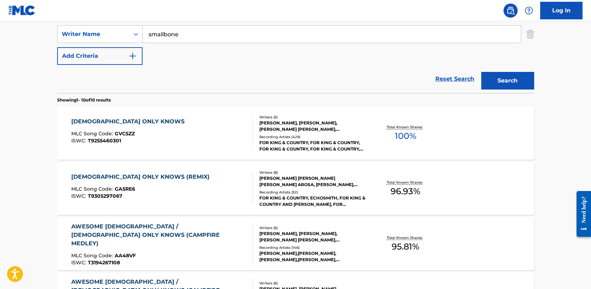
scroll to position [123, 0]
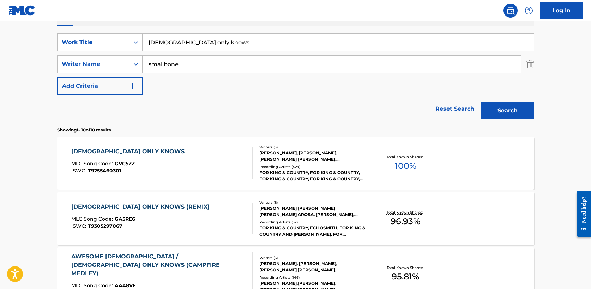
drag, startPoint x: 200, startPoint y: 42, endPoint x: 38, endPoint y: 41, distance: 161.2
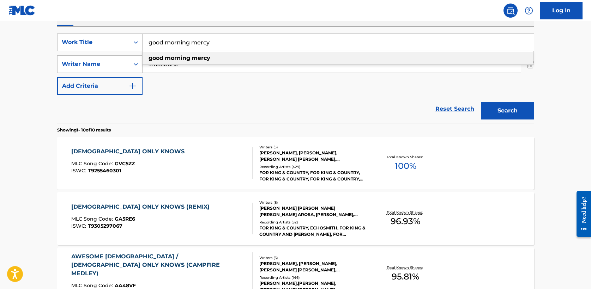
type input "good morning mercy"
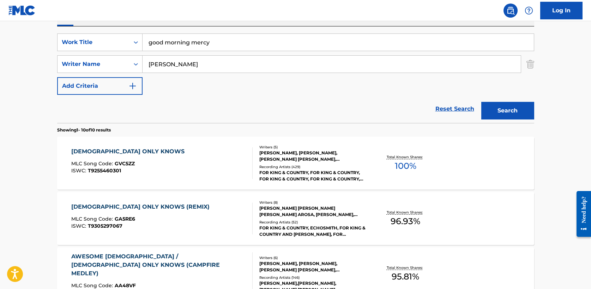
type input "[PERSON_NAME]"
click at [520, 107] on button "Search" at bounding box center [507, 111] width 53 height 18
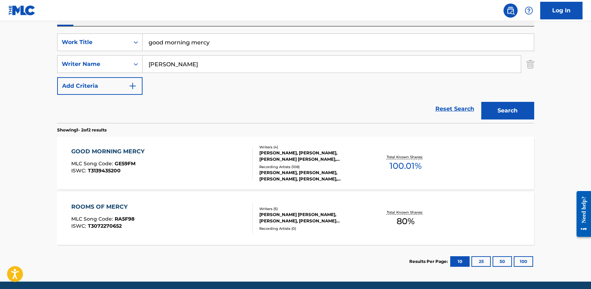
click at [124, 150] on div "GOOD MORNING MERCY" at bounding box center [109, 151] width 77 height 8
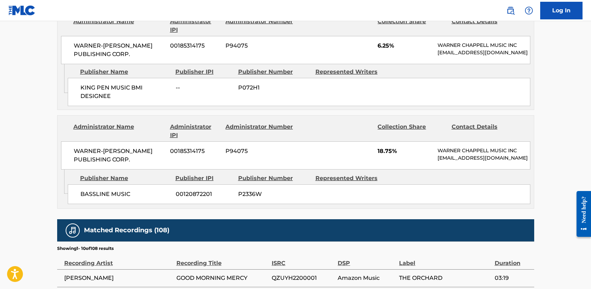
scroll to position [590, 0]
